Goal: Task Accomplishment & Management: Manage account settings

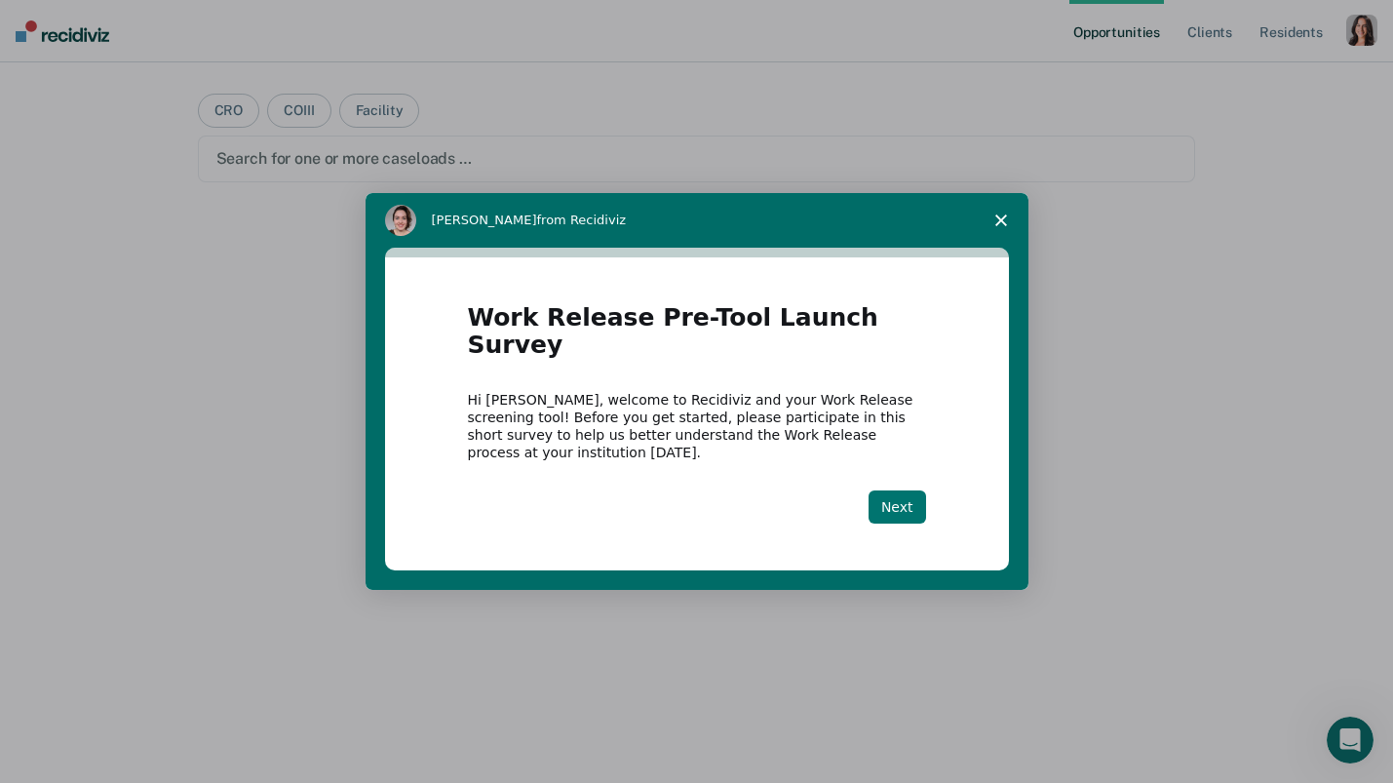
click at [905, 497] on button "Next" at bounding box center [898, 506] width 58 height 33
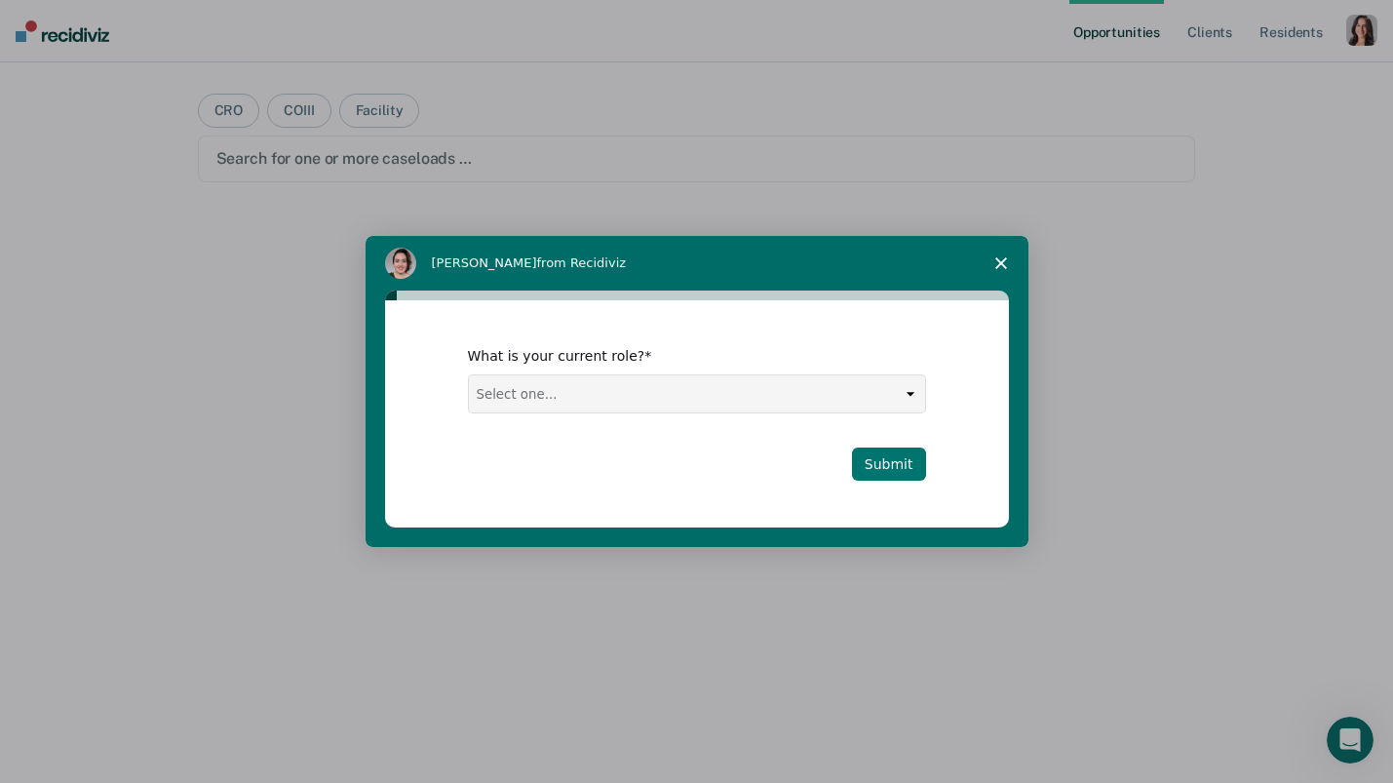
click at [901, 476] on button "Submit" at bounding box center [889, 464] width 74 height 33
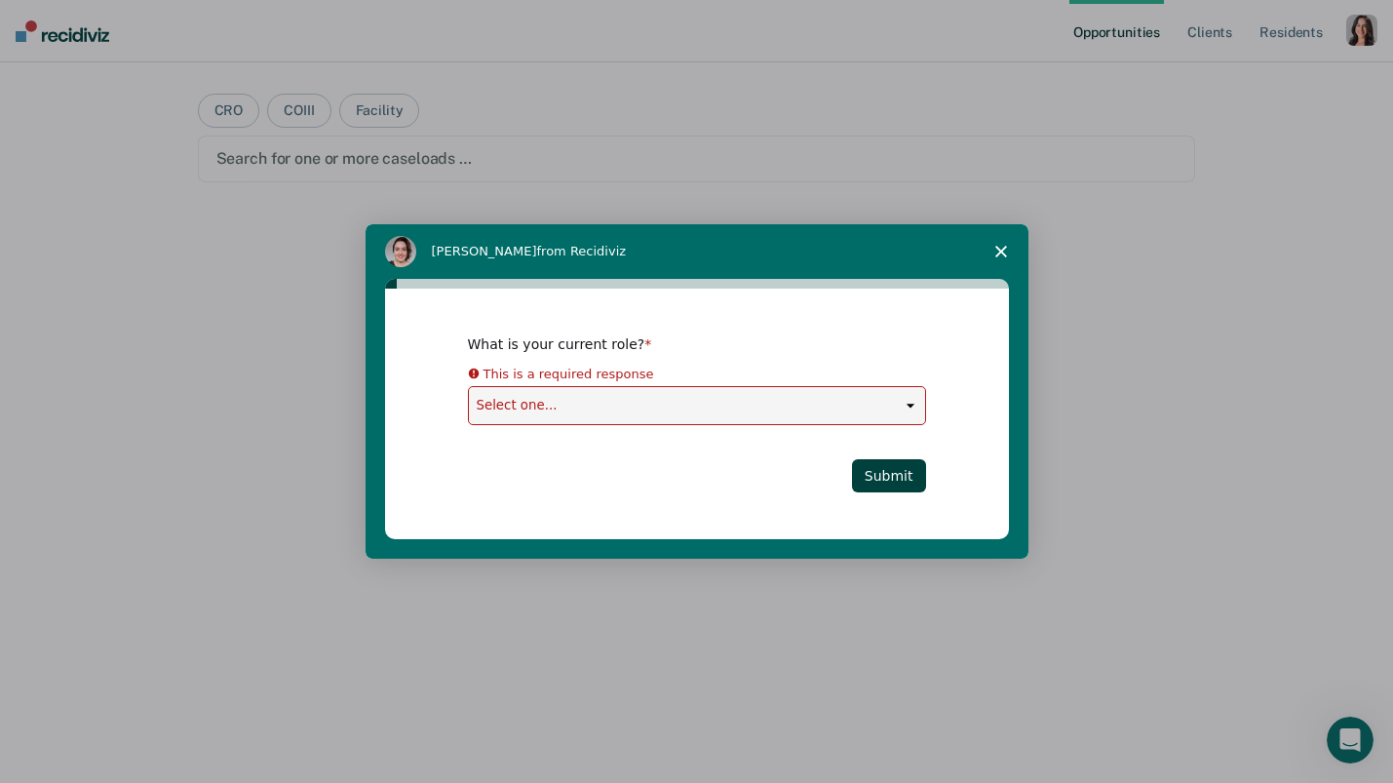
click at [674, 372] on div "This is a required response" at bounding box center [697, 374] width 458 height 23
click at [644, 402] on select "Select one... Case Manager FUM Assistant [PERSON_NAME] [PERSON_NAME]" at bounding box center [697, 405] width 456 height 37
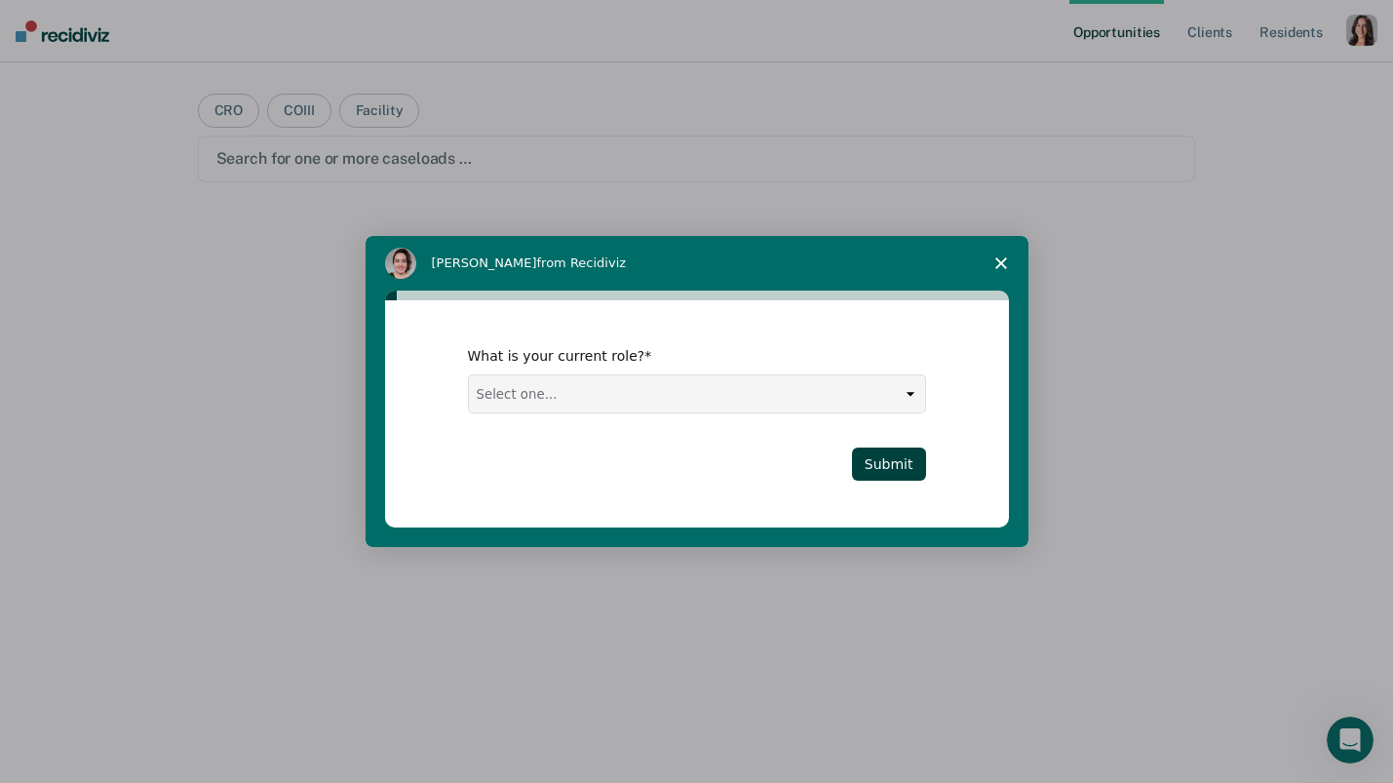
click at [1009, 265] on span "Close survey" at bounding box center [1001, 263] width 55 height 55
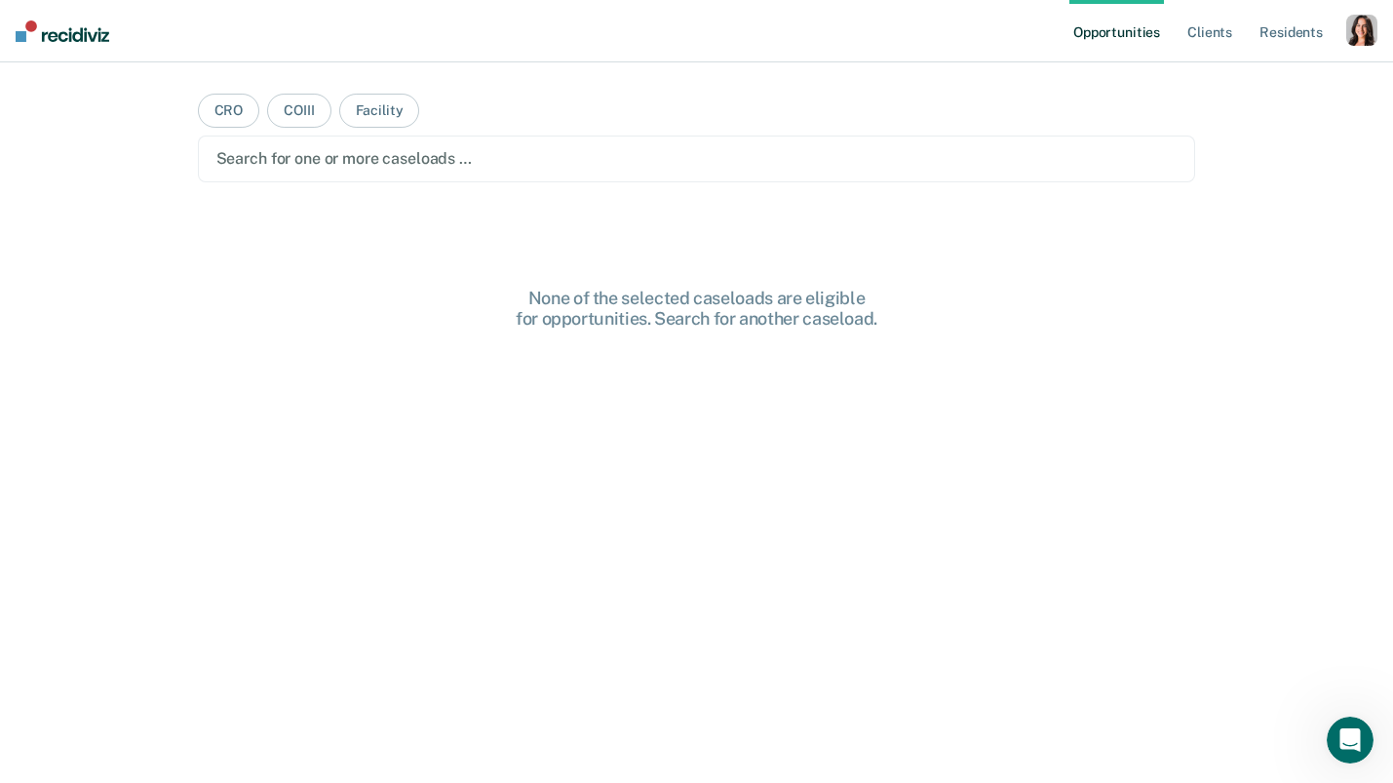
click at [1364, 34] on div "button" at bounding box center [1362, 30] width 31 height 31
click at [1223, 77] on link "Profile" at bounding box center [1283, 79] width 157 height 17
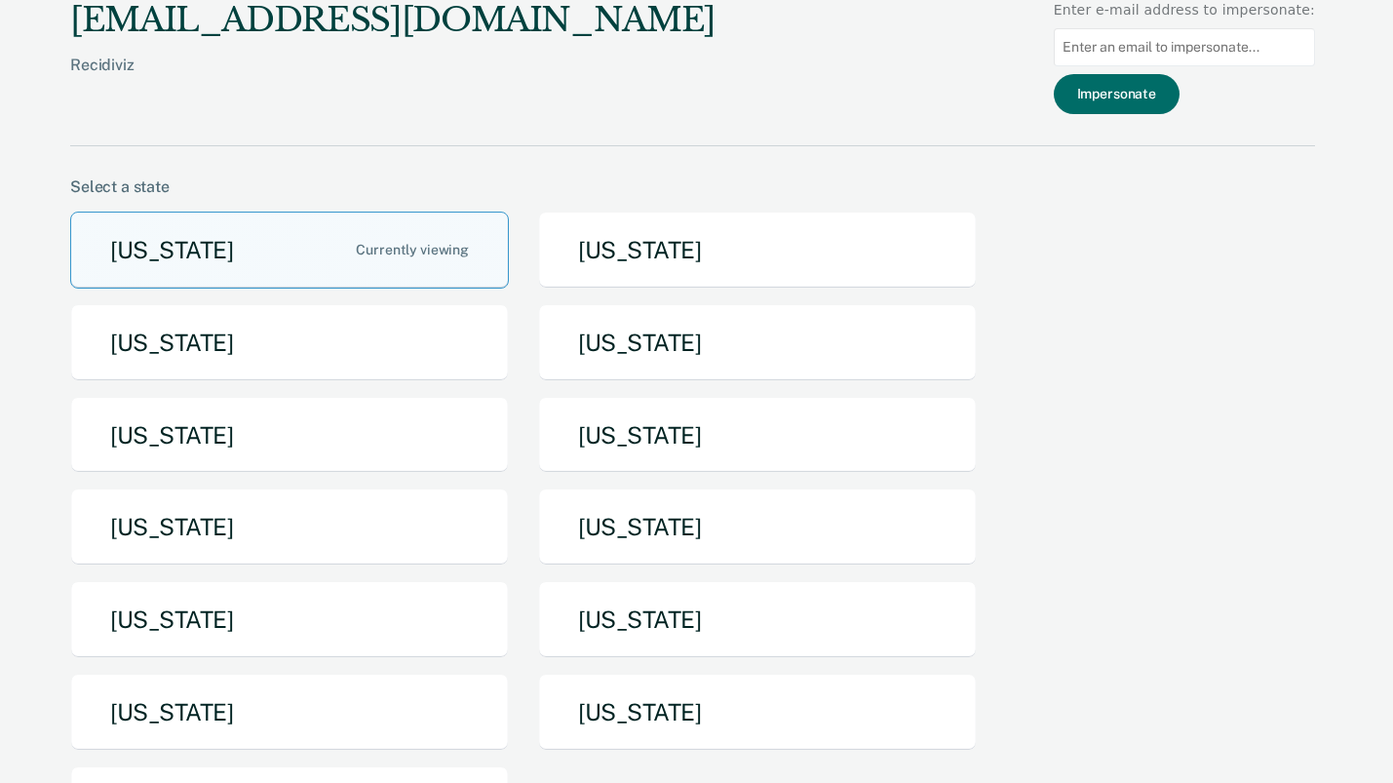
click at [1012, 449] on div "[US_STATE] [US_STATE] [US_STATE] [US_STATE] [US_STATE] [US_STATE] [US_STATE] [U…" at bounding box center [692, 535] width 1245 height 647
